Goal: Go to known website: Go to known website

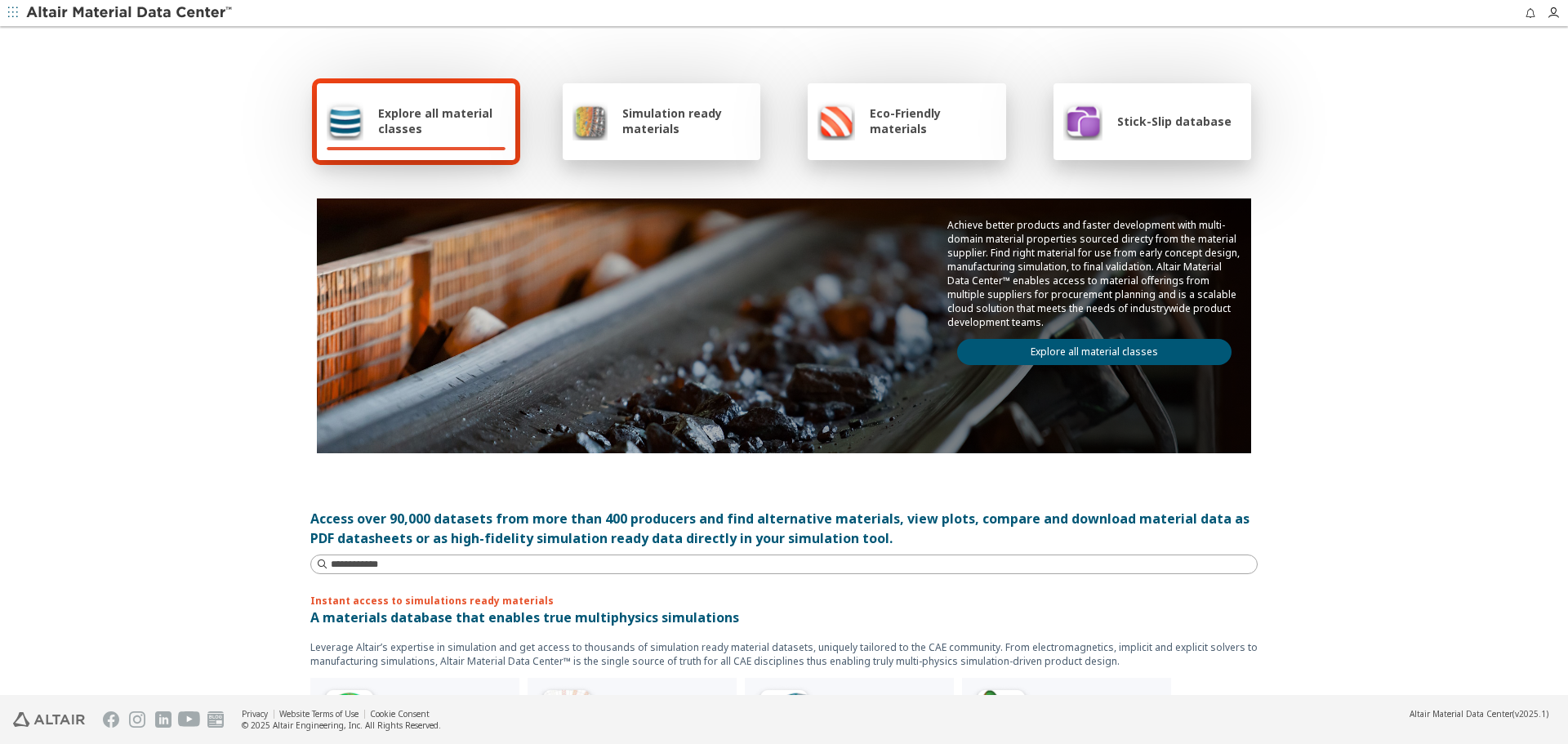
click at [1107, 111] on div "Stick-Slip database" at bounding box center [1148, 120] width 168 height 40
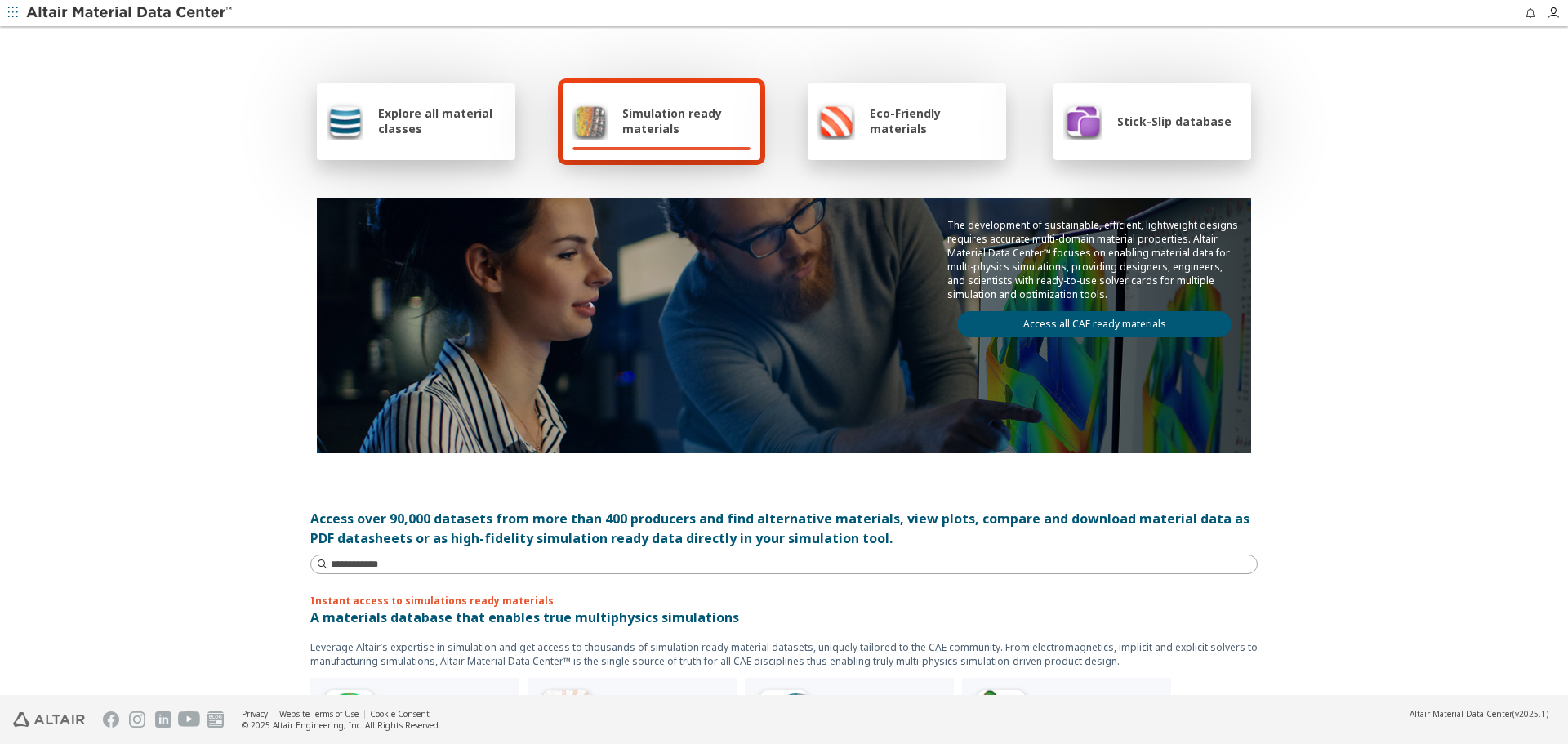
click at [1203, 146] on div "Stick-Slip database" at bounding box center [1153, 121] width 199 height 77
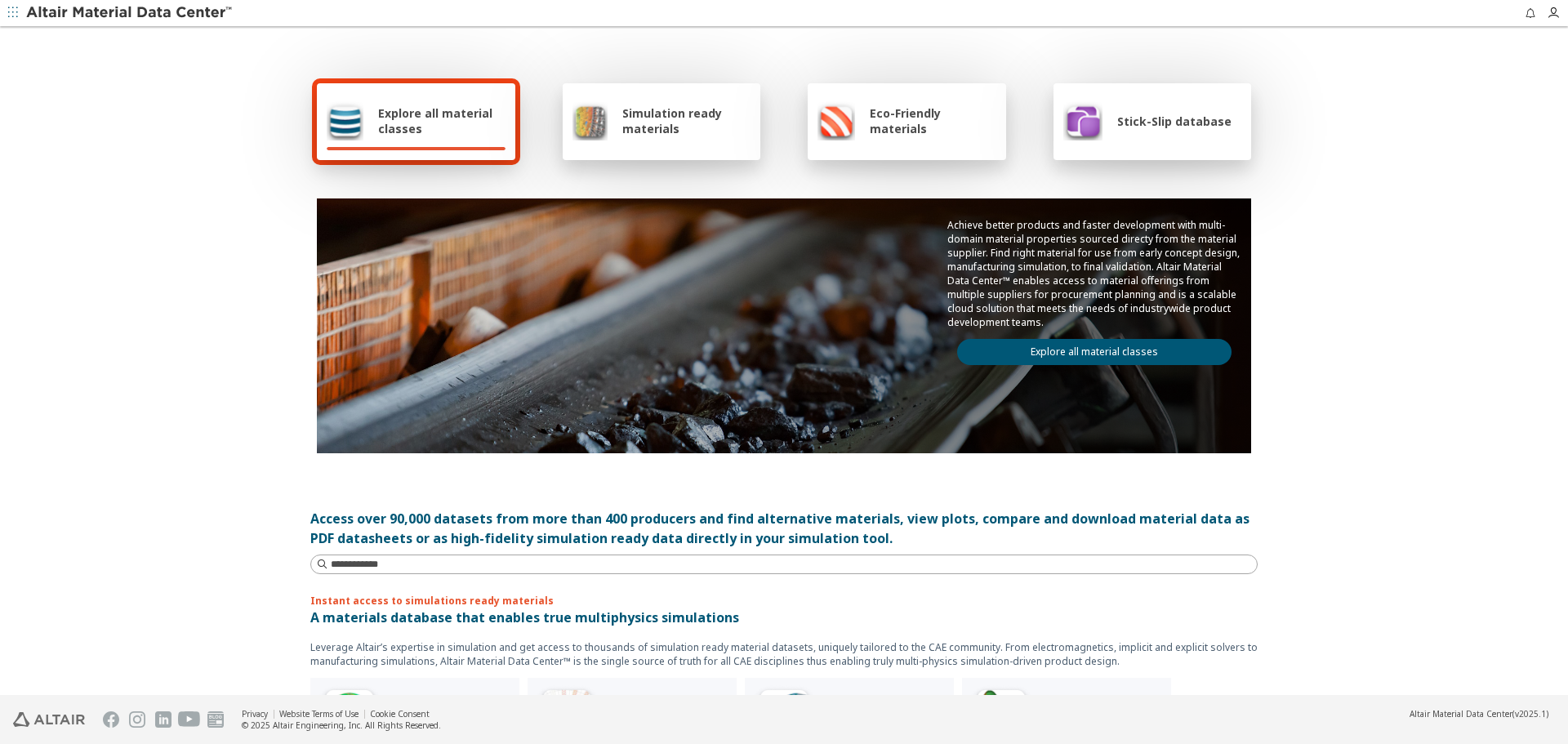
drag, startPoint x: 1193, startPoint y: 106, endPoint x: 1187, endPoint y: 123, distance: 18.0
click at [1193, 106] on div "Stick-Slip database" at bounding box center [1148, 120] width 168 height 40
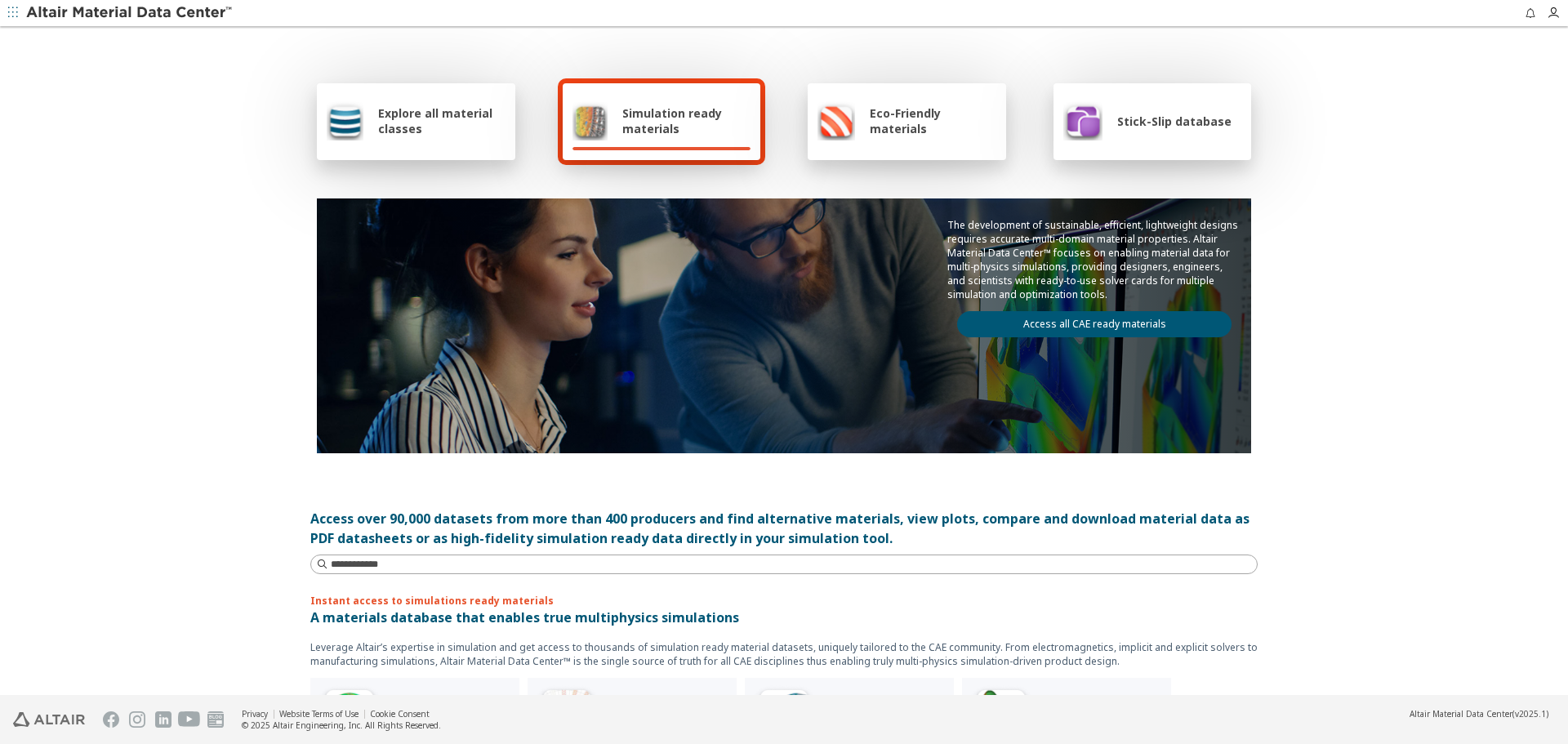
click at [1086, 115] on img at bounding box center [1083, 120] width 40 height 40
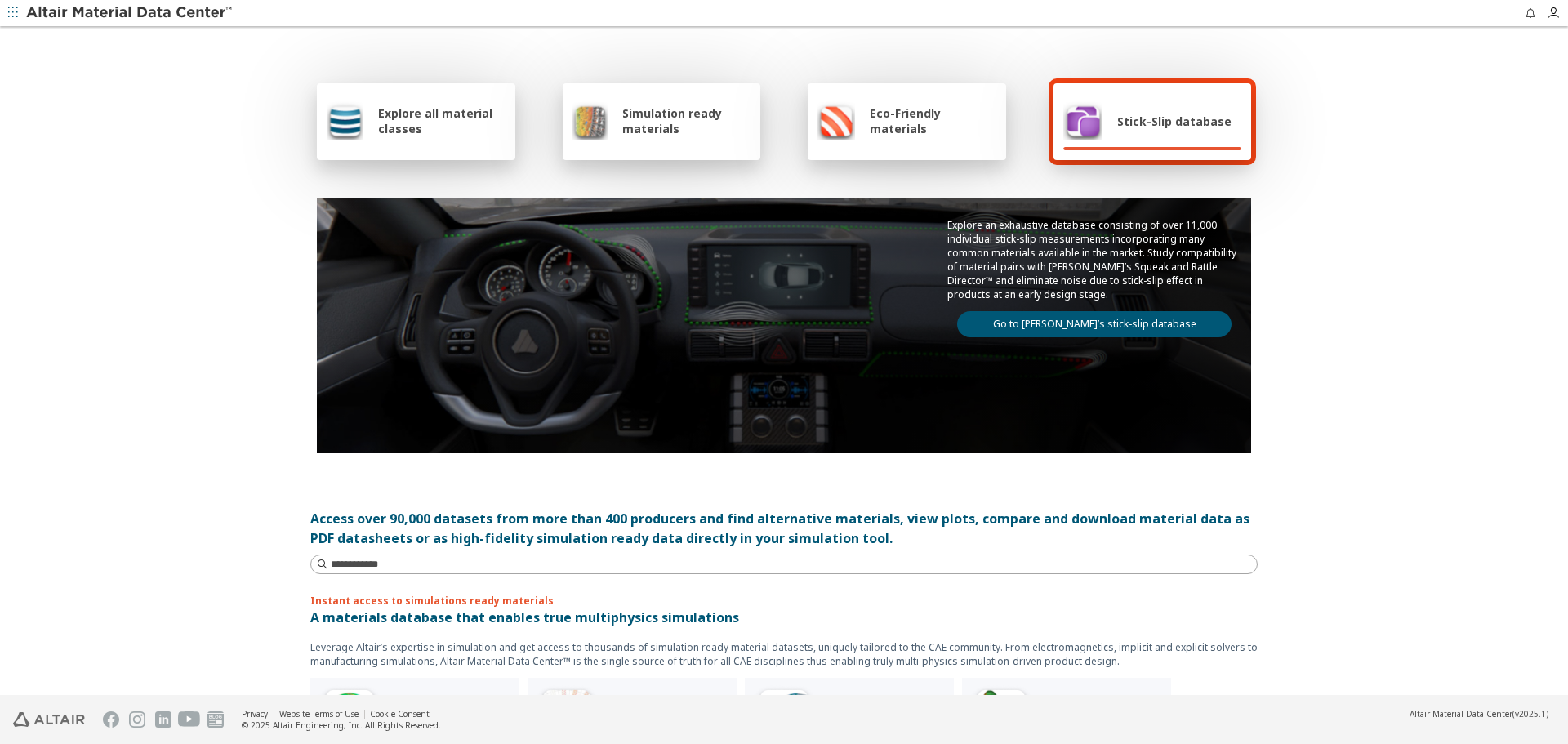
click at [1136, 313] on link "Go to Altair’s stick-slip database" at bounding box center [1095, 324] width 275 height 26
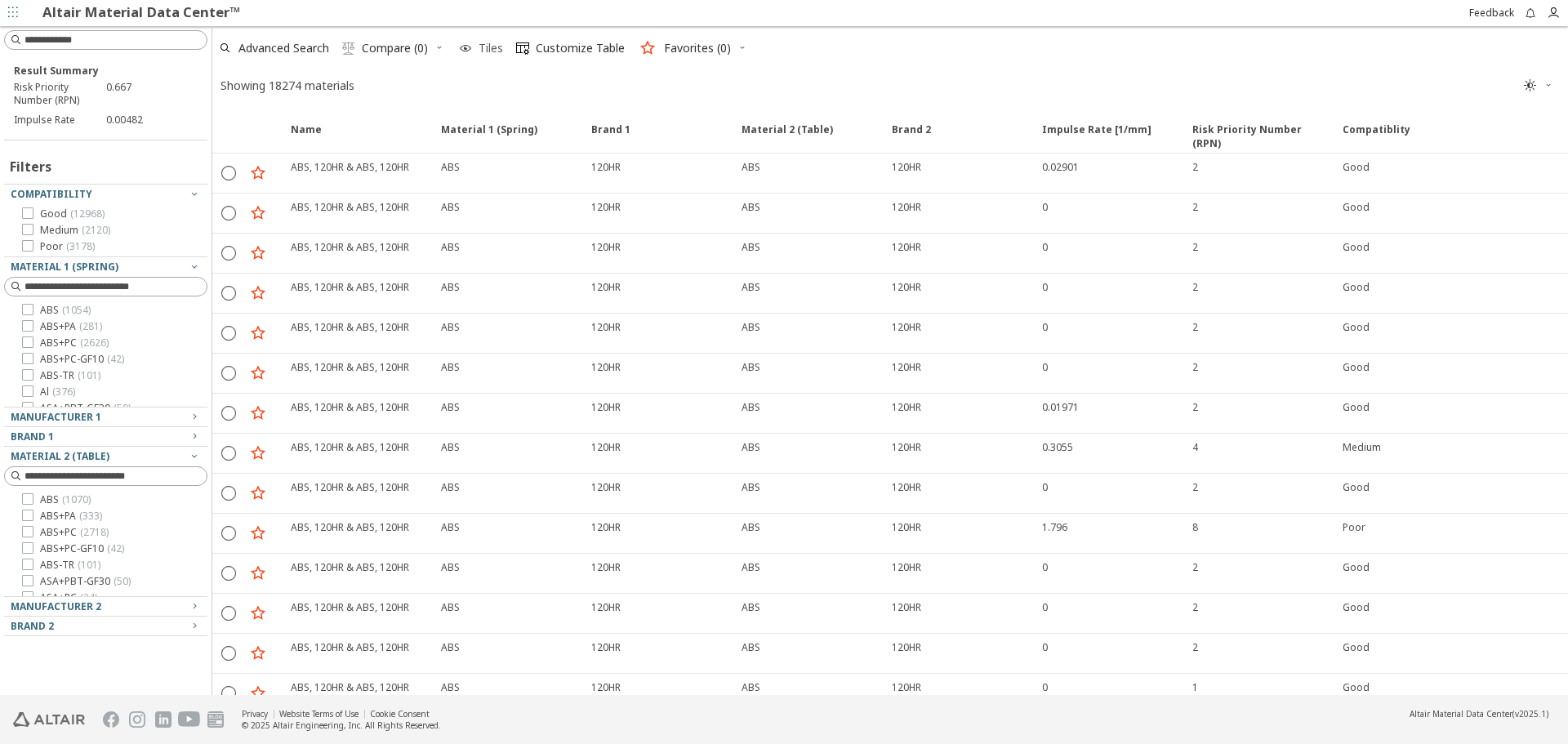
click at [489, 42] on span "Tiles" at bounding box center [490, 48] width 24 height 12
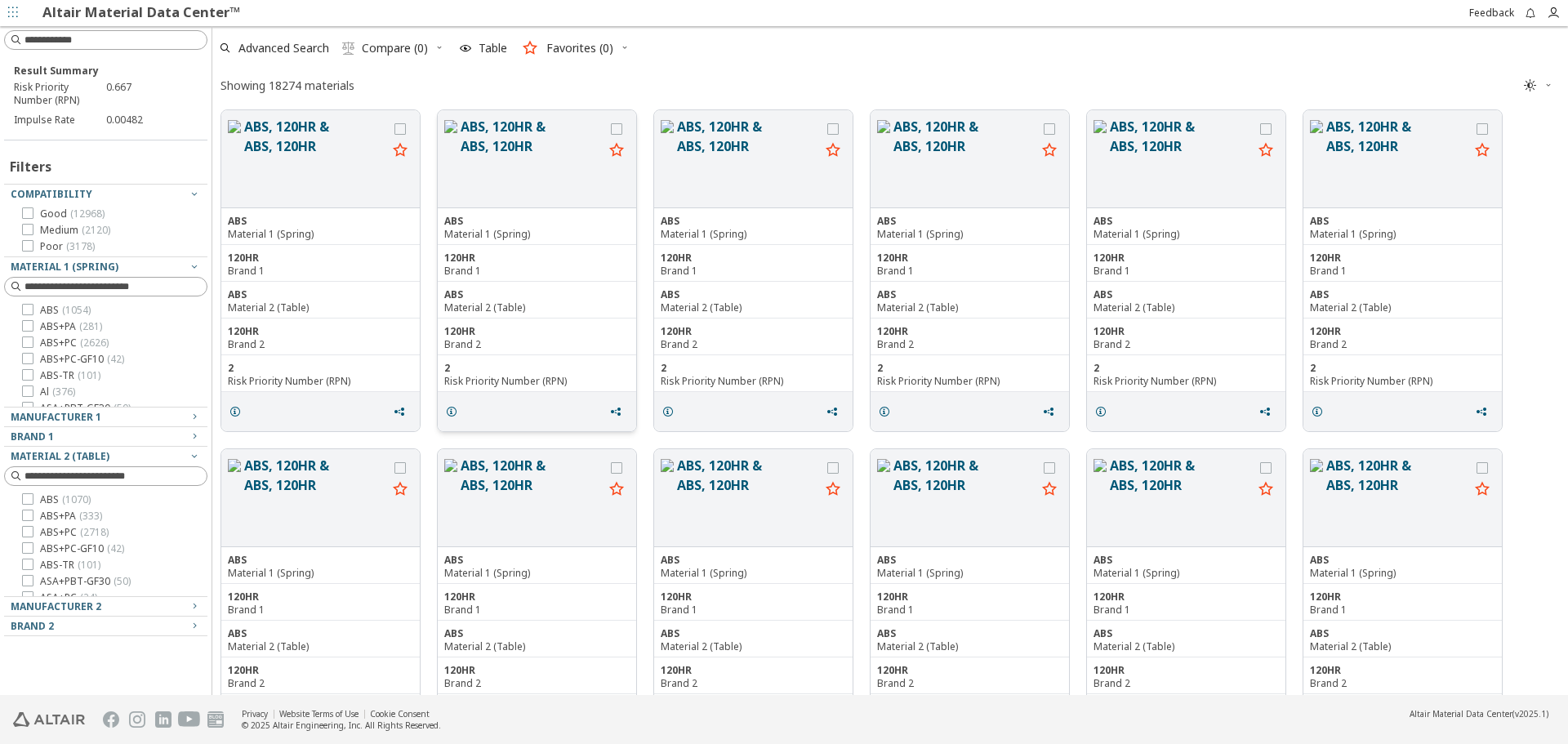
scroll to position [582, 1344]
